Goal: Check status: Check status

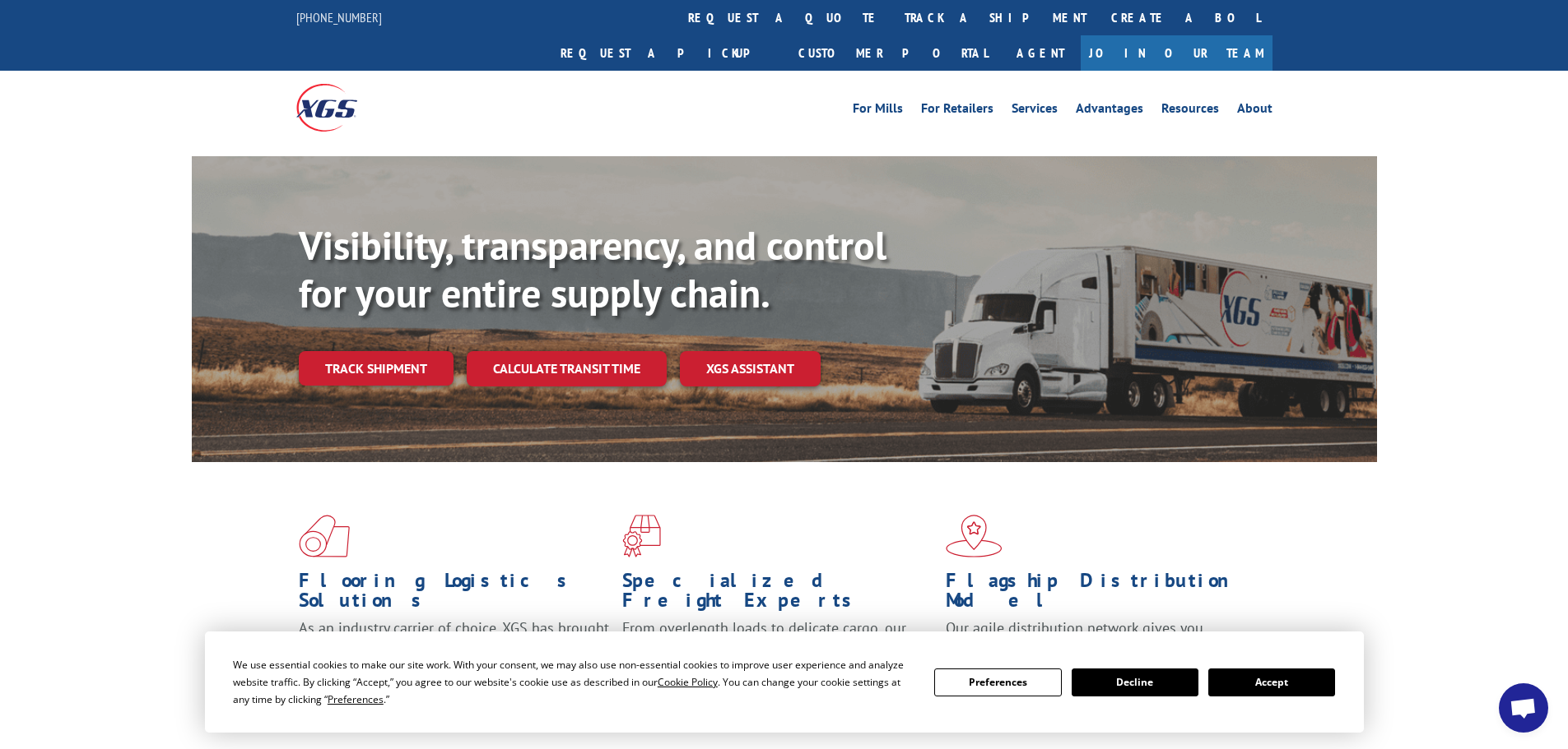
click at [1289, 692] on button "Accept" at bounding box center [1271, 682] width 127 height 28
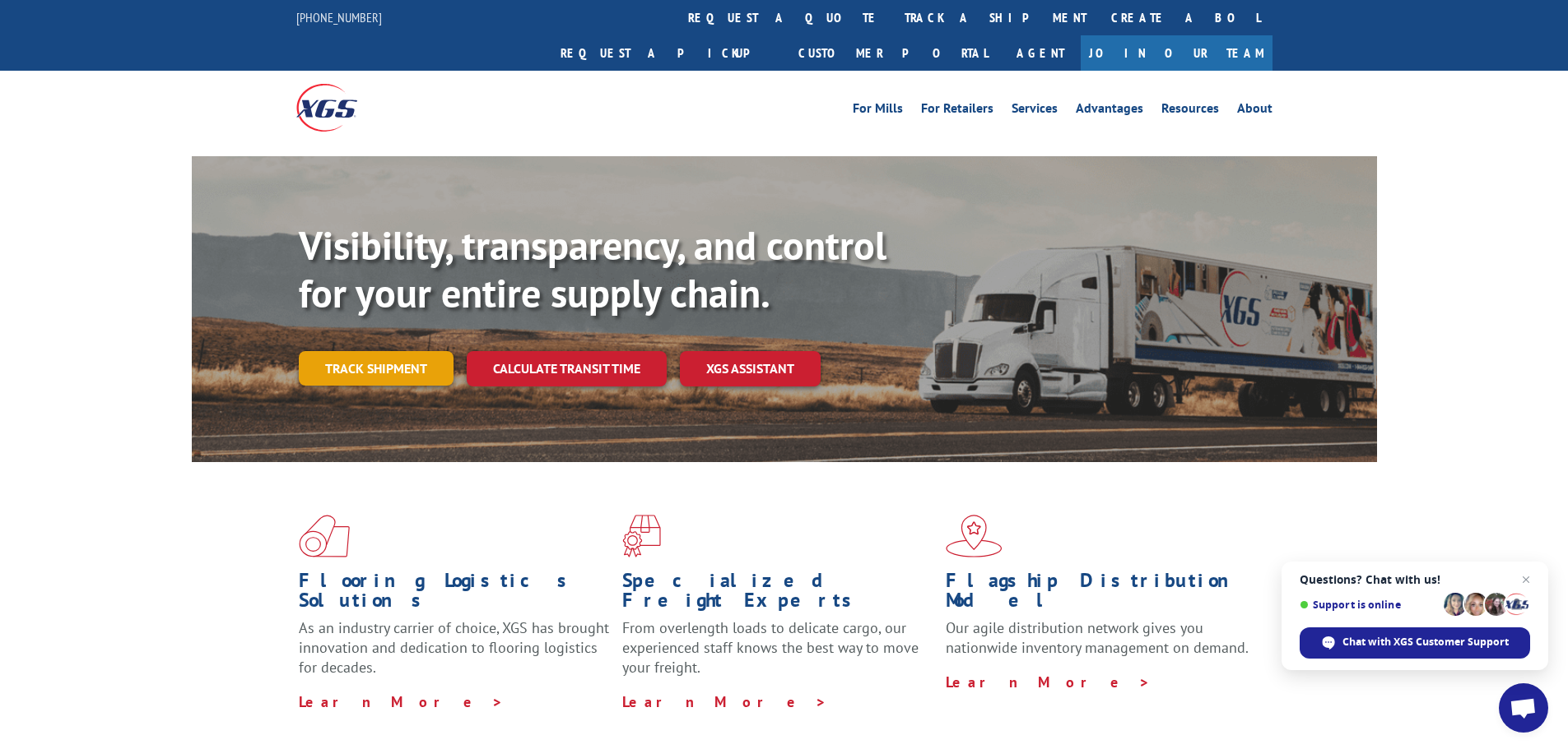
click at [353, 352] on link "Track shipment" at bounding box center [377, 369] width 155 height 35
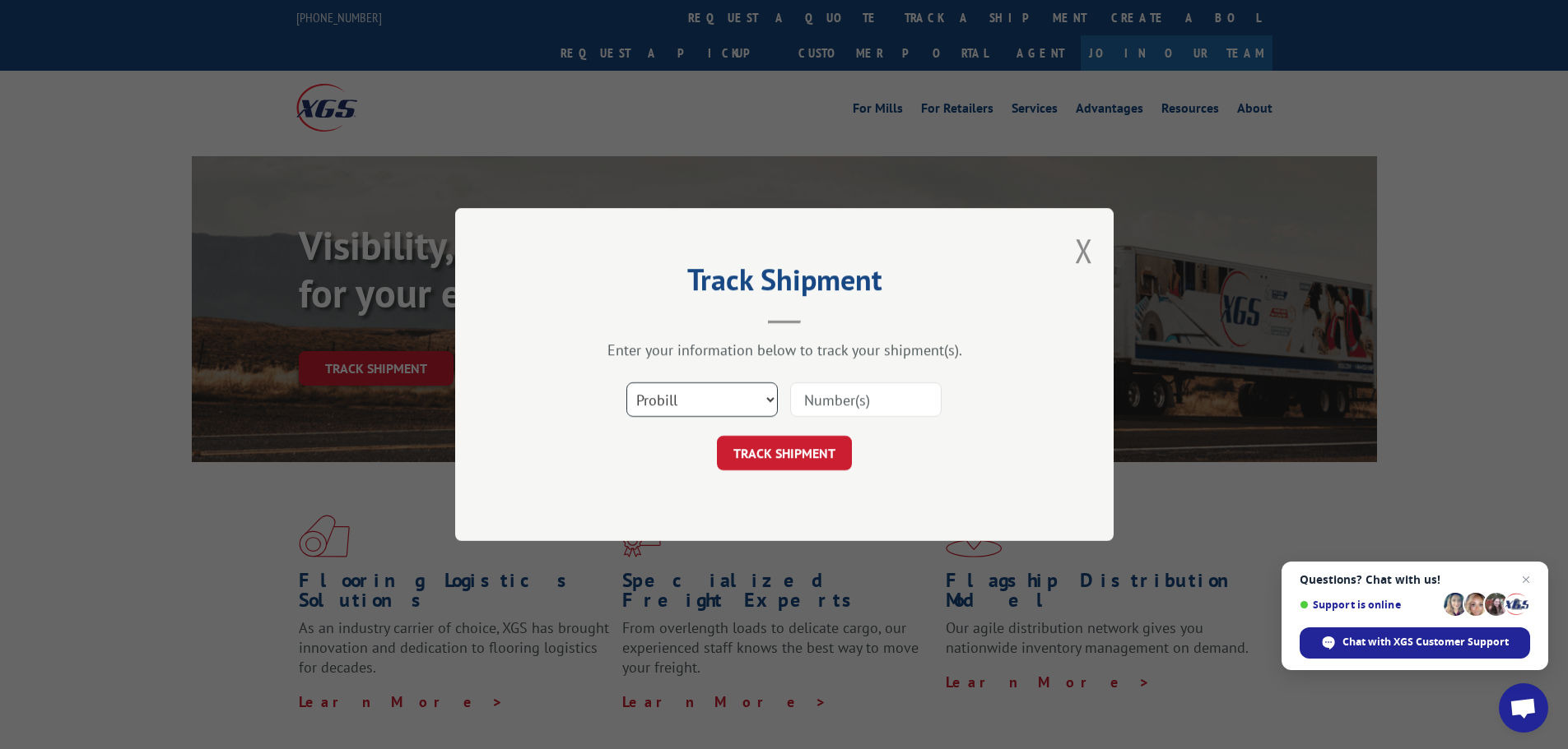
click at [713, 395] on select "Select category... Probill BOL PO" at bounding box center [702, 400] width 151 height 35
select select "po"
click at [626, 383] on select "Select category... Probill BOL PO" at bounding box center [702, 400] width 151 height 35
click at [837, 405] on input at bounding box center [866, 400] width 151 height 35
paste input "21544755"
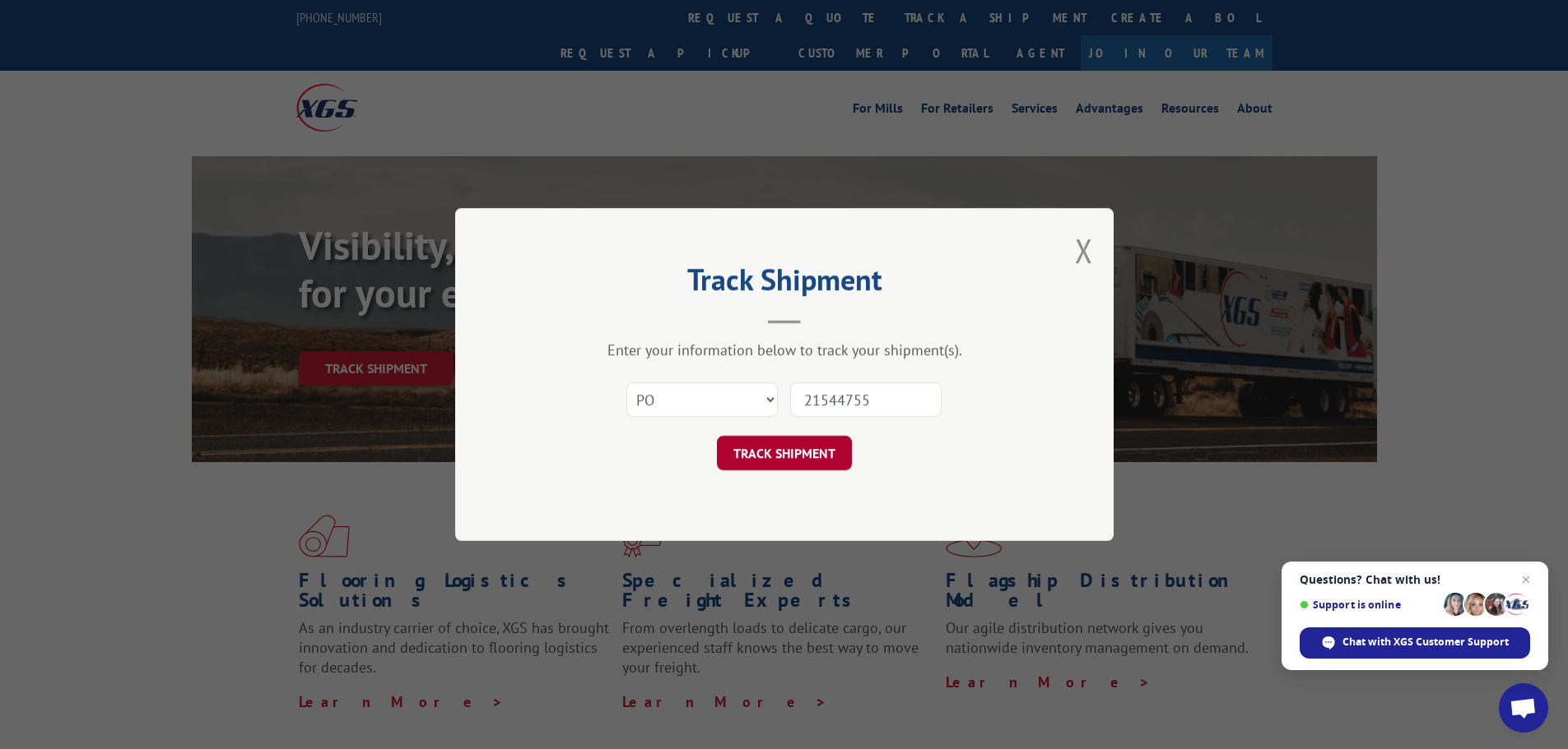
type input "21544755"
click at [791, 460] on button "TRACK SHIPMENT" at bounding box center [784, 453] width 135 height 35
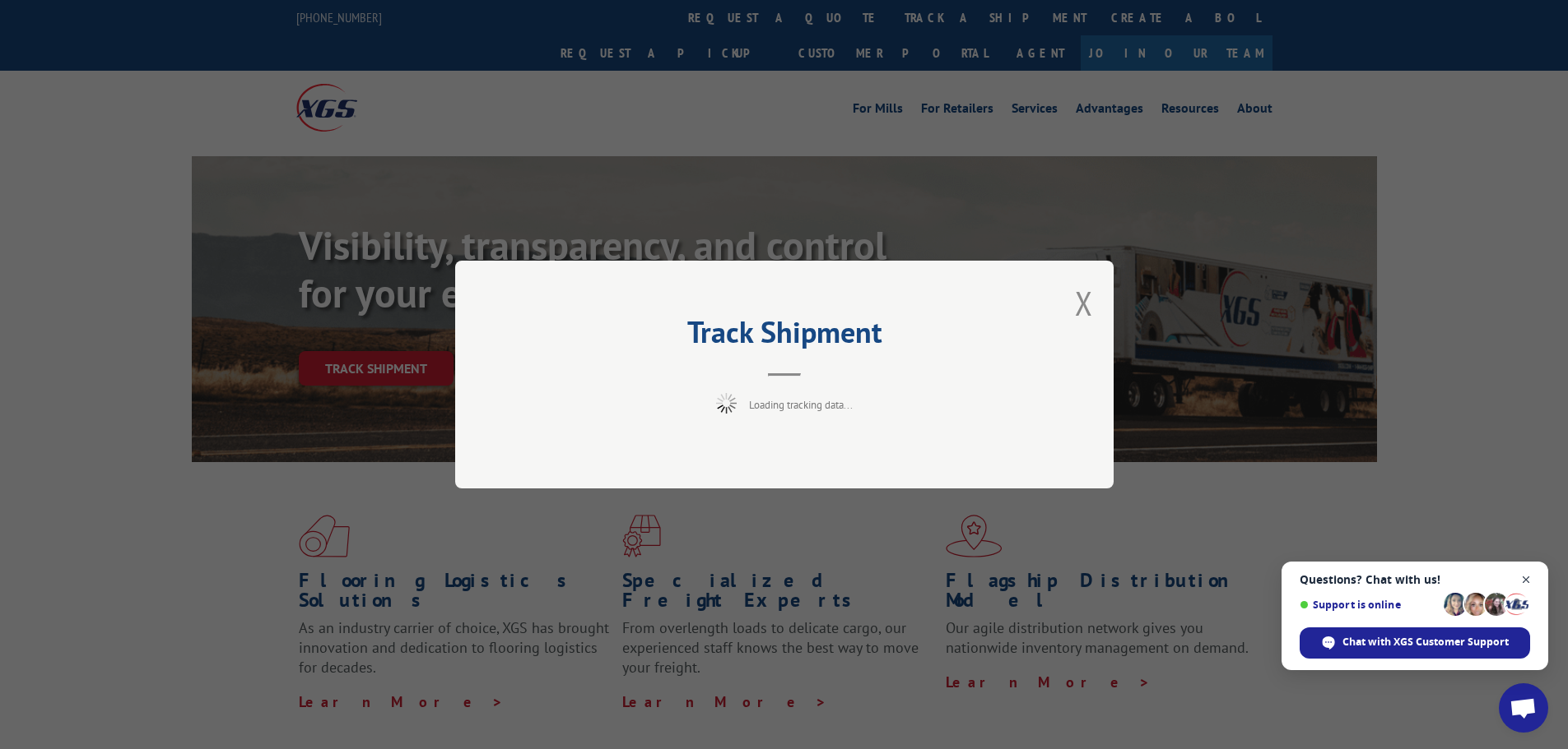
click at [1526, 580] on span "Close chat" at bounding box center [1526, 580] width 21 height 21
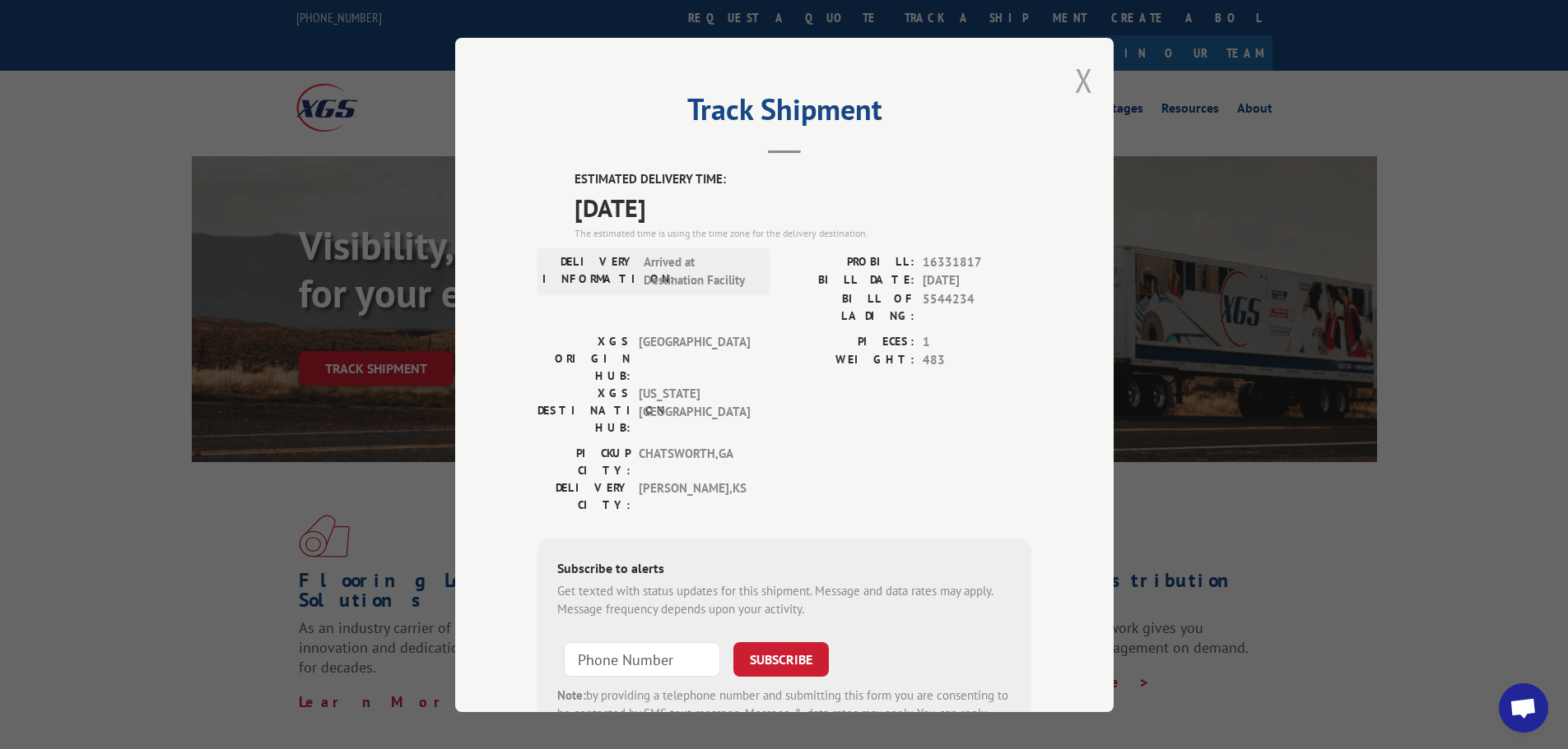
click at [1078, 82] on button "Close modal" at bounding box center [1084, 80] width 18 height 44
